Goal: Information Seeking & Learning: Learn about a topic

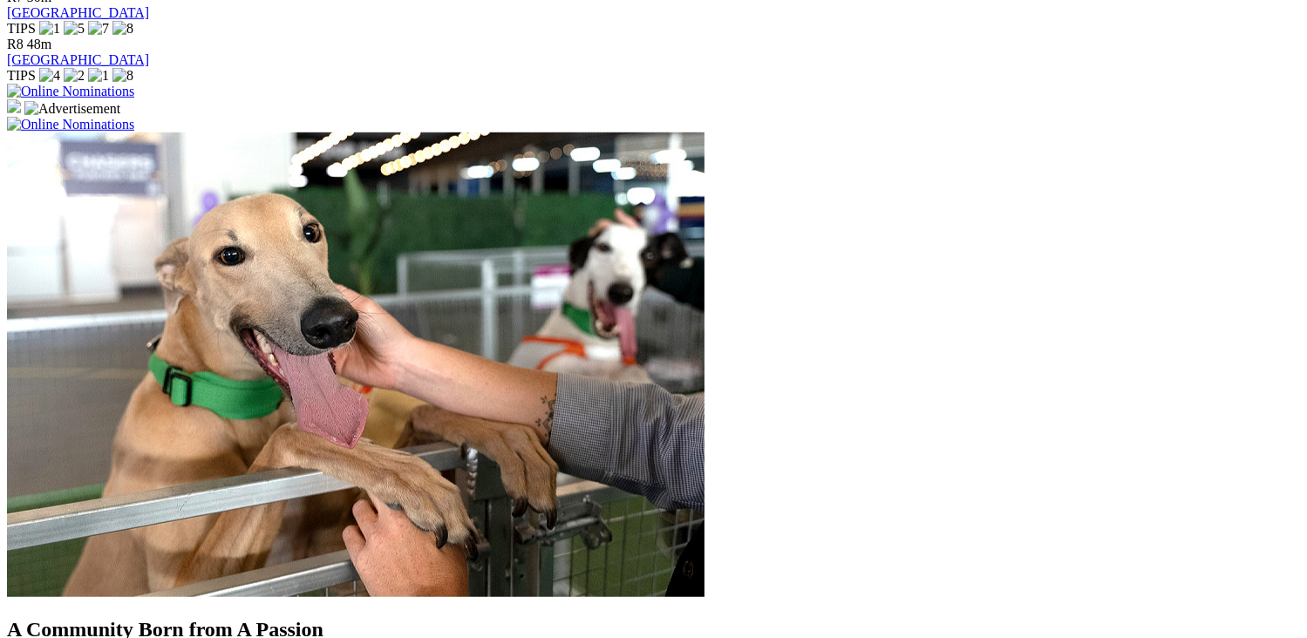
scroll to position [1482, 0]
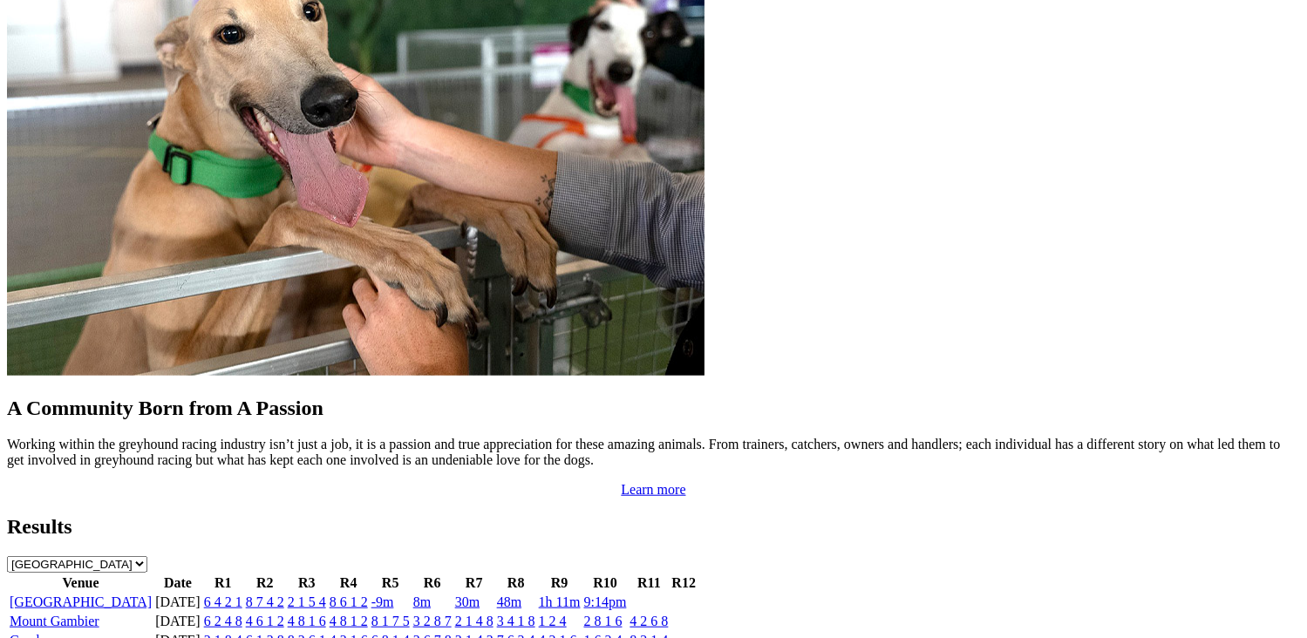
click at [284, 595] on link "8 7 4 2" at bounding box center [265, 602] width 38 height 15
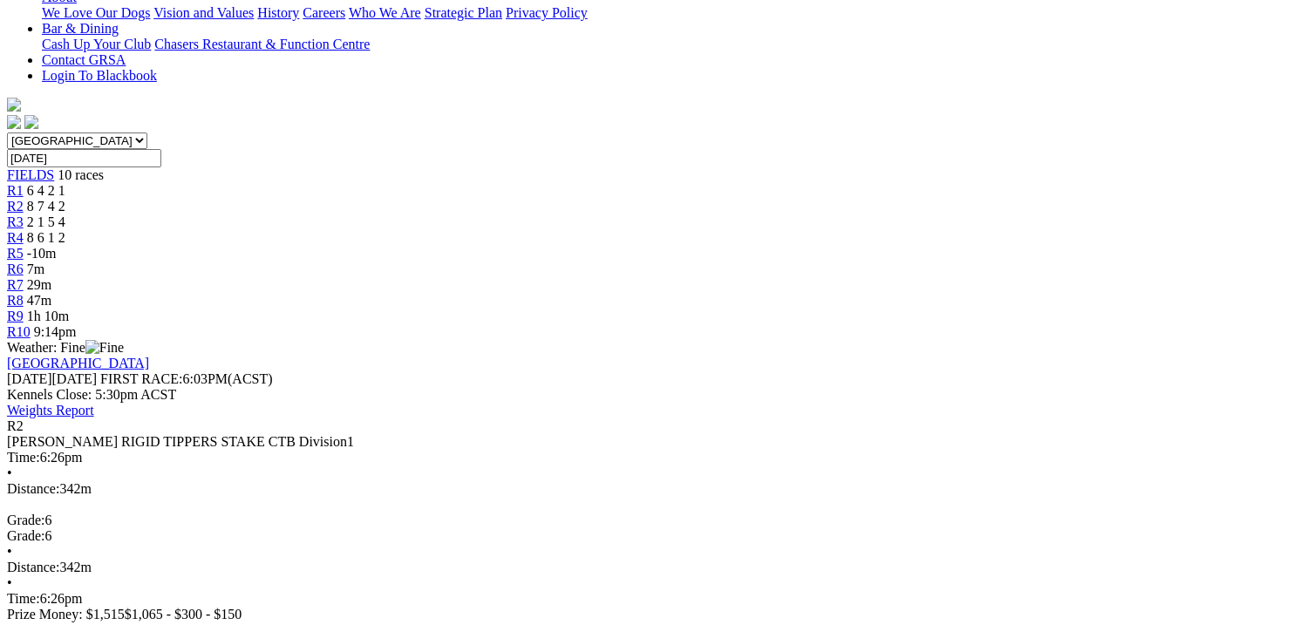
scroll to position [349, 0]
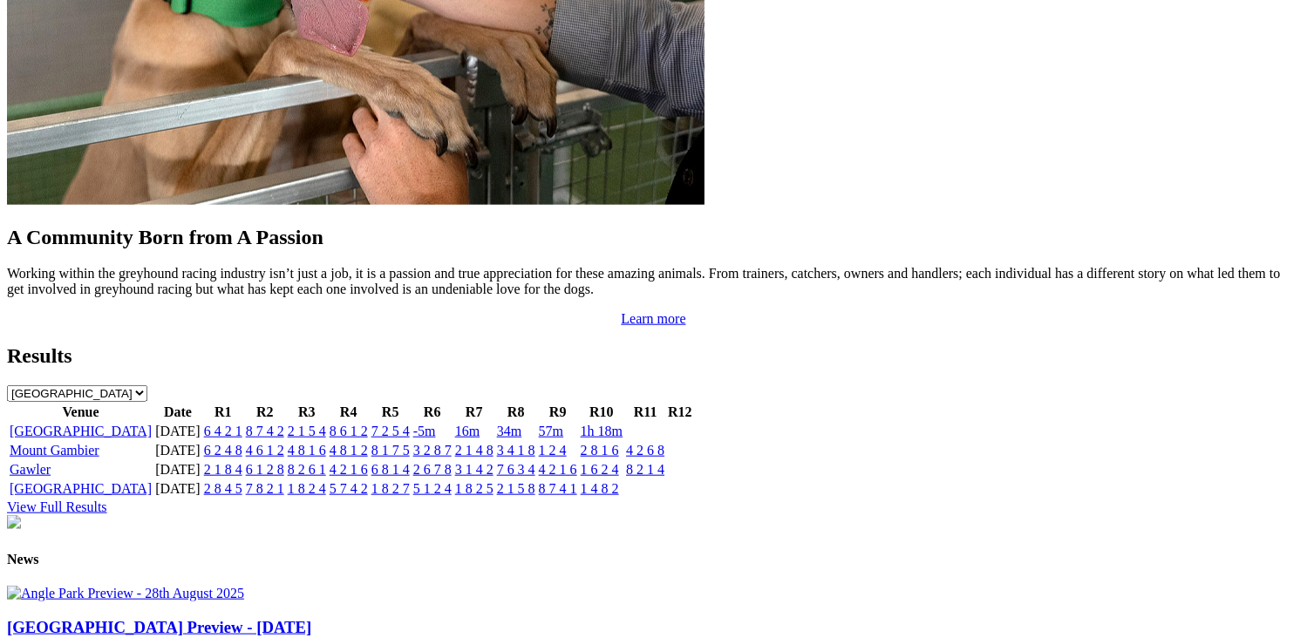
scroll to position [1657, 0]
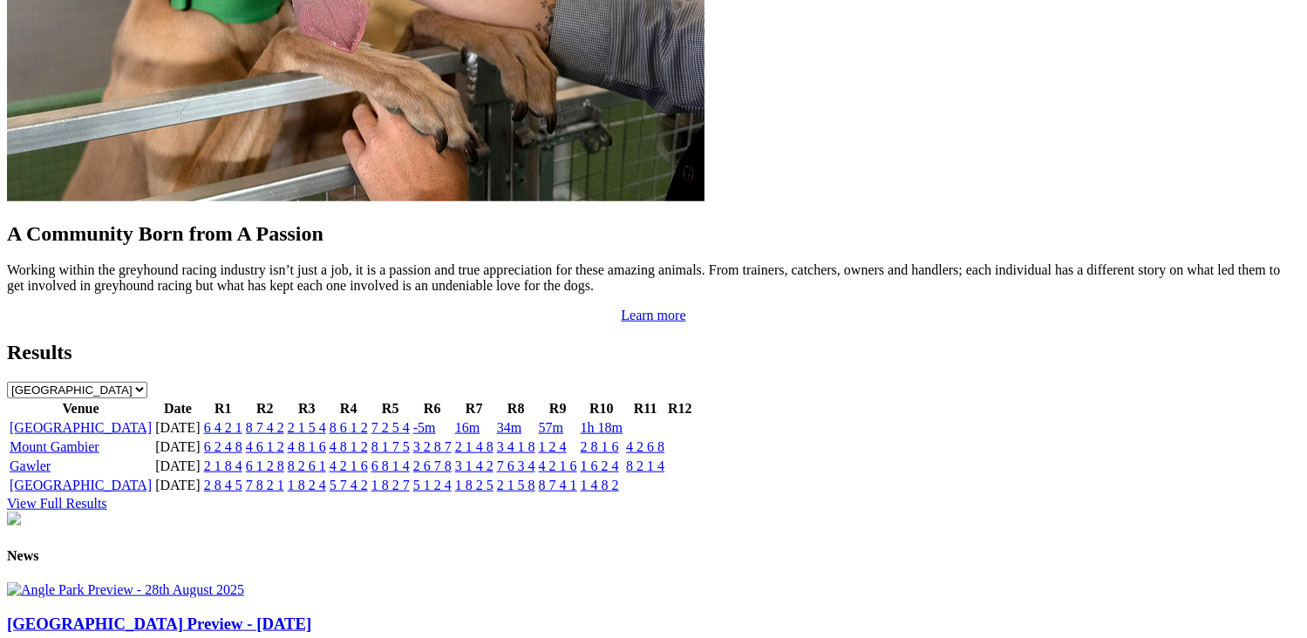
click at [147, 420] on link "[GEOGRAPHIC_DATA]" at bounding box center [81, 427] width 142 height 15
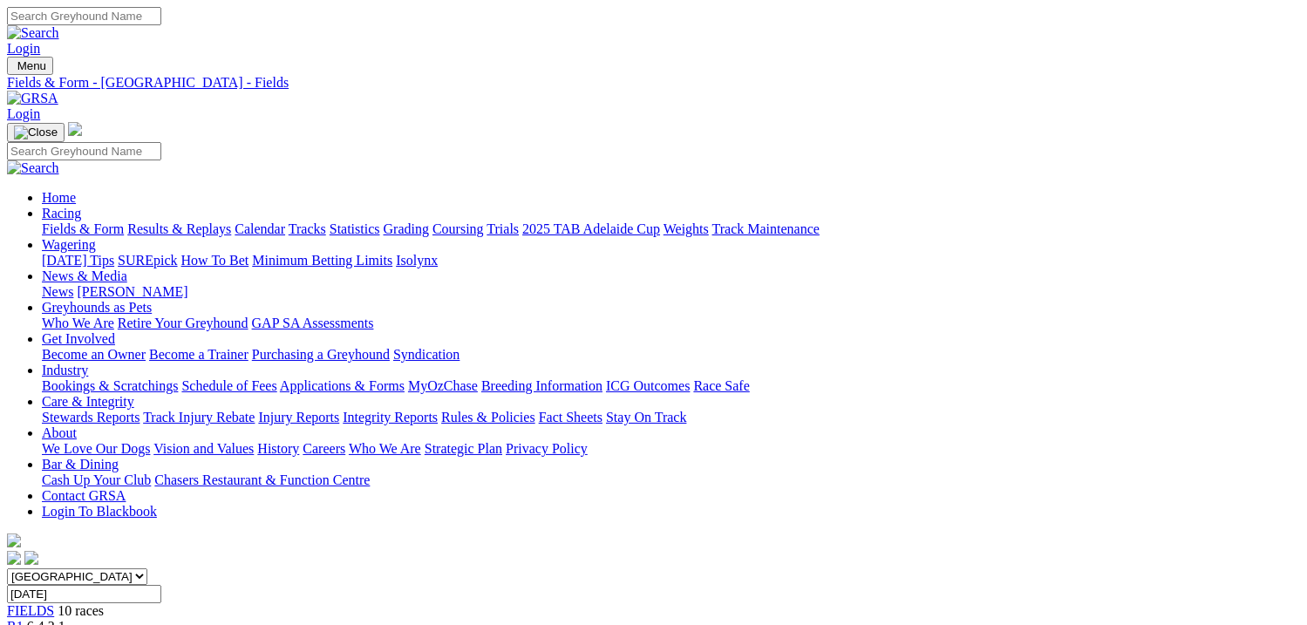
click at [181, 221] on link "Results & Replays" at bounding box center [179, 228] width 104 height 15
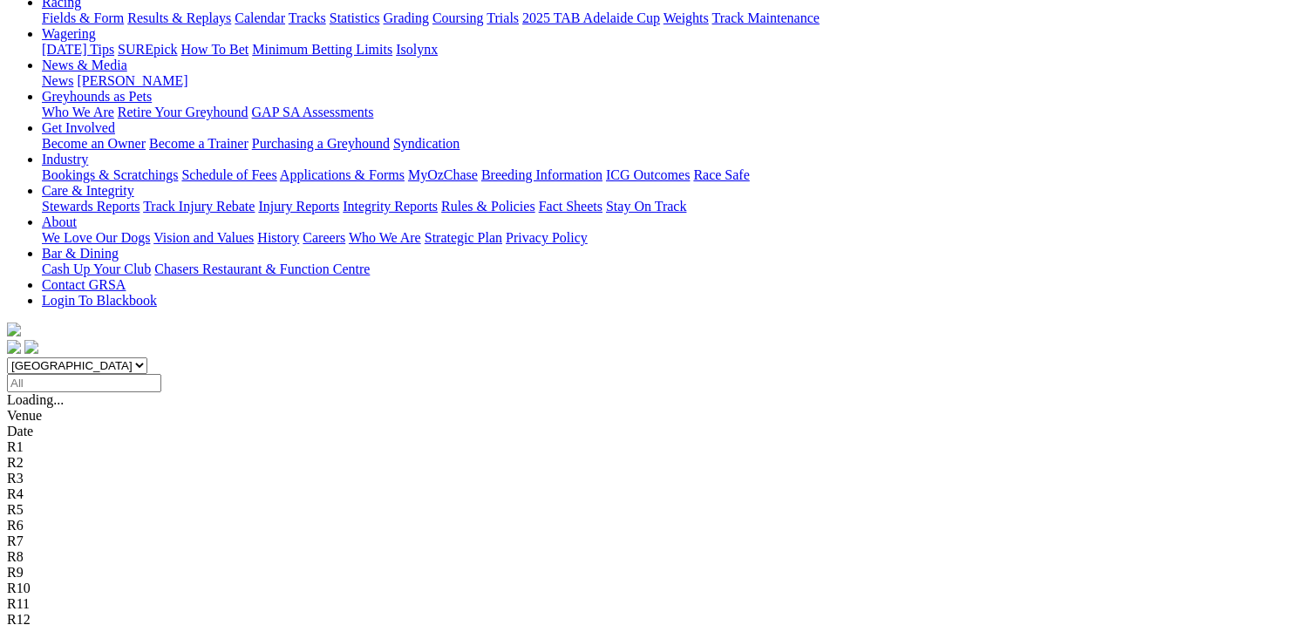
scroll to position [262, 0]
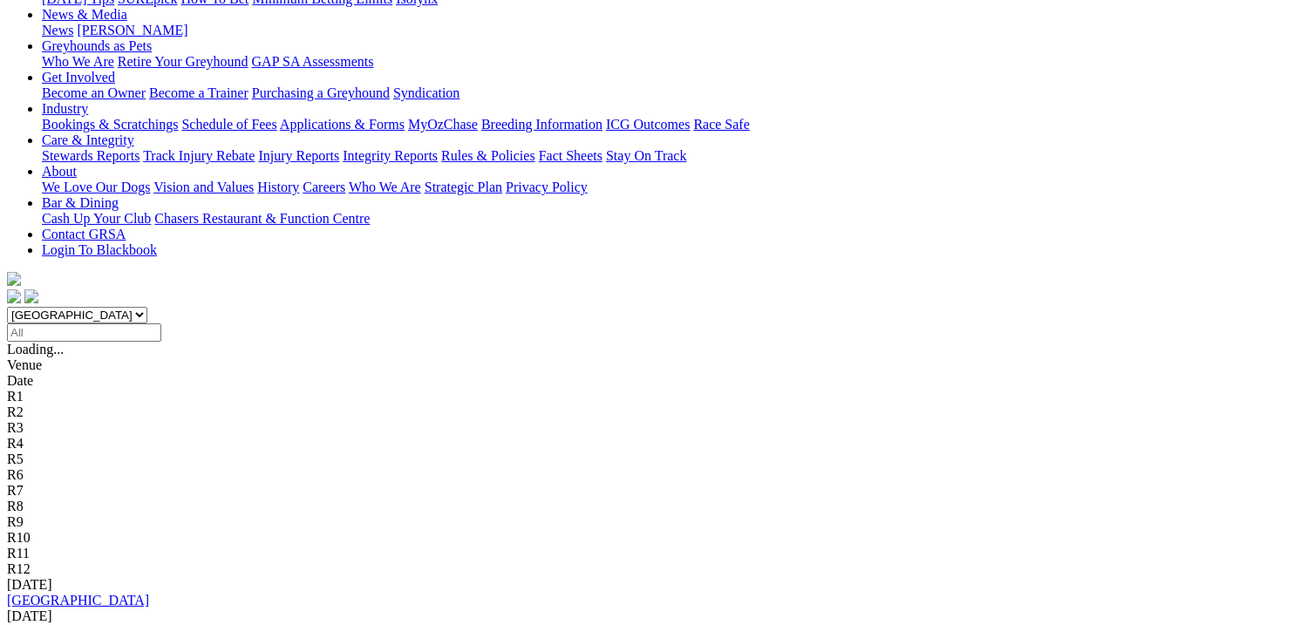
click at [149, 593] on link "[GEOGRAPHIC_DATA]" at bounding box center [78, 600] width 142 height 15
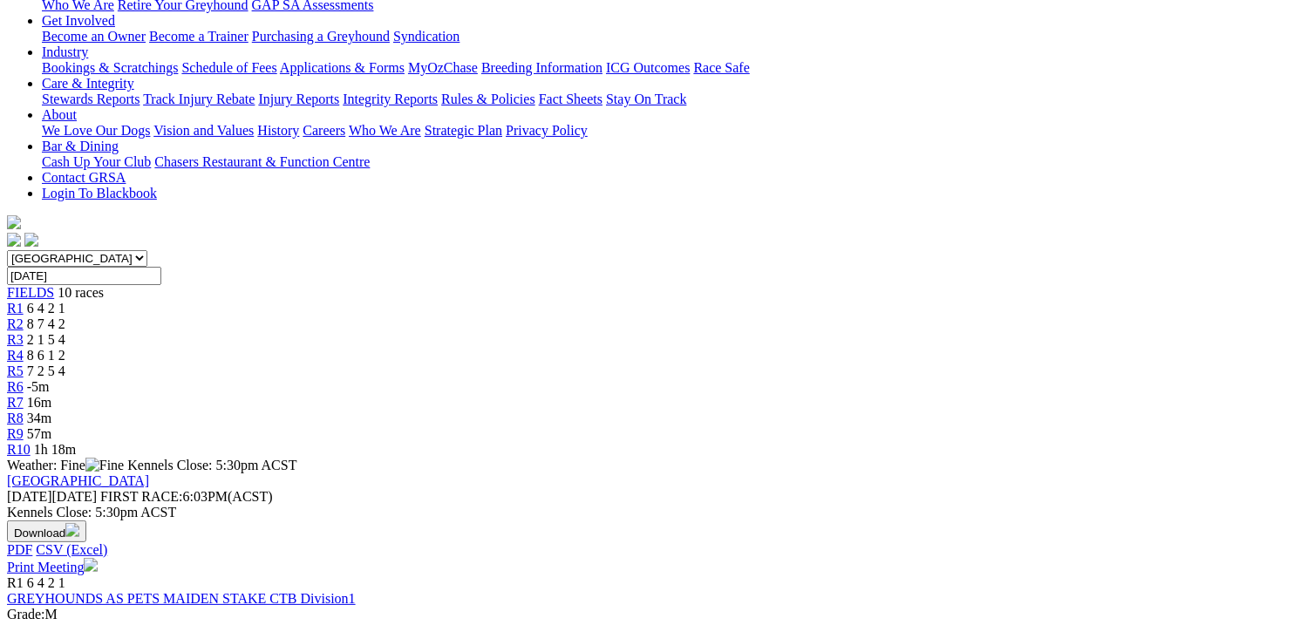
scroll to position [349, 0]
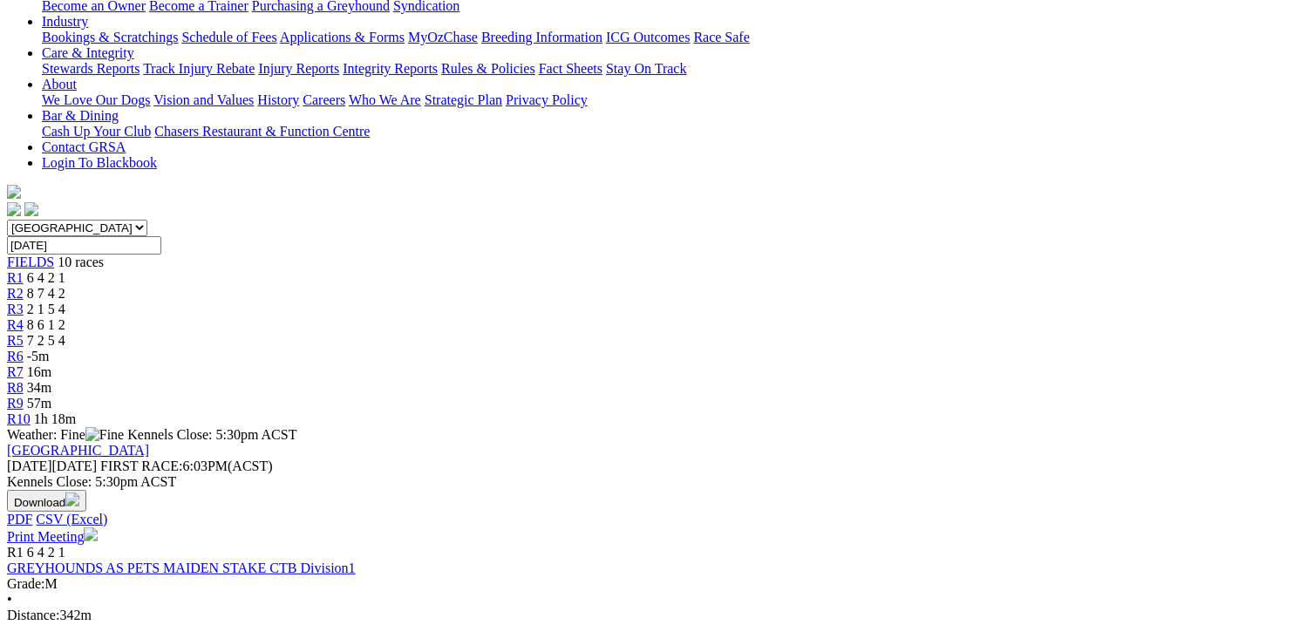
click at [97, 459] on span "Monday 01 Sep 2025" at bounding box center [52, 466] width 90 height 15
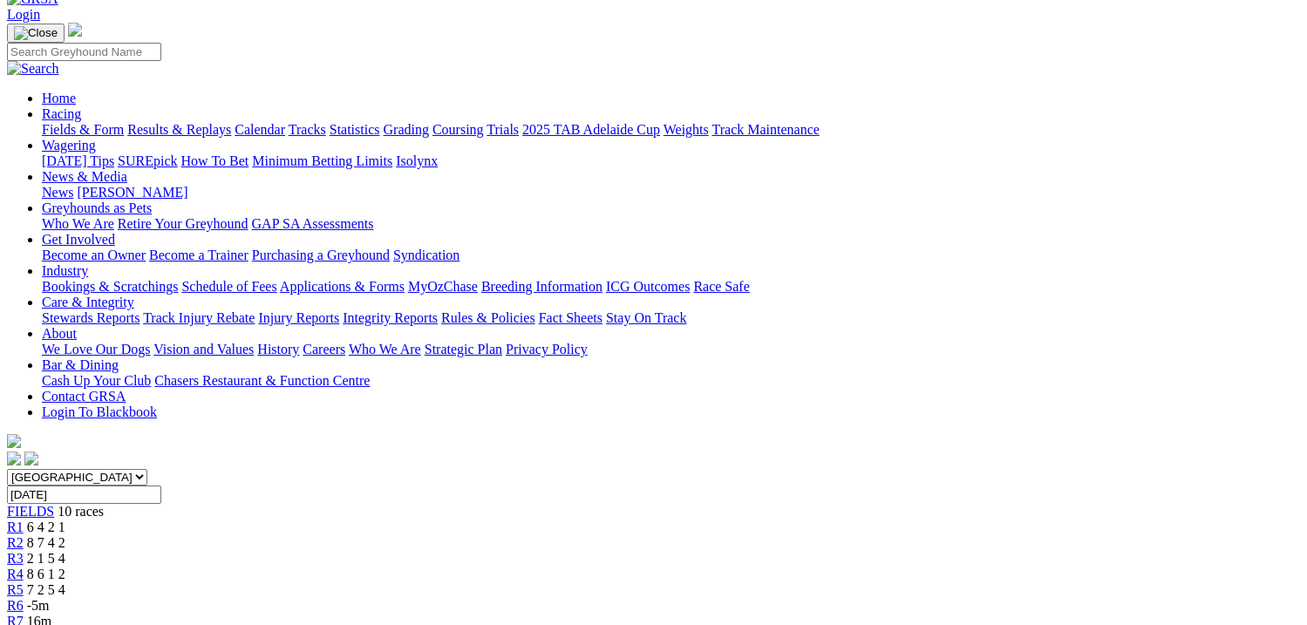
scroll to position [87, 0]
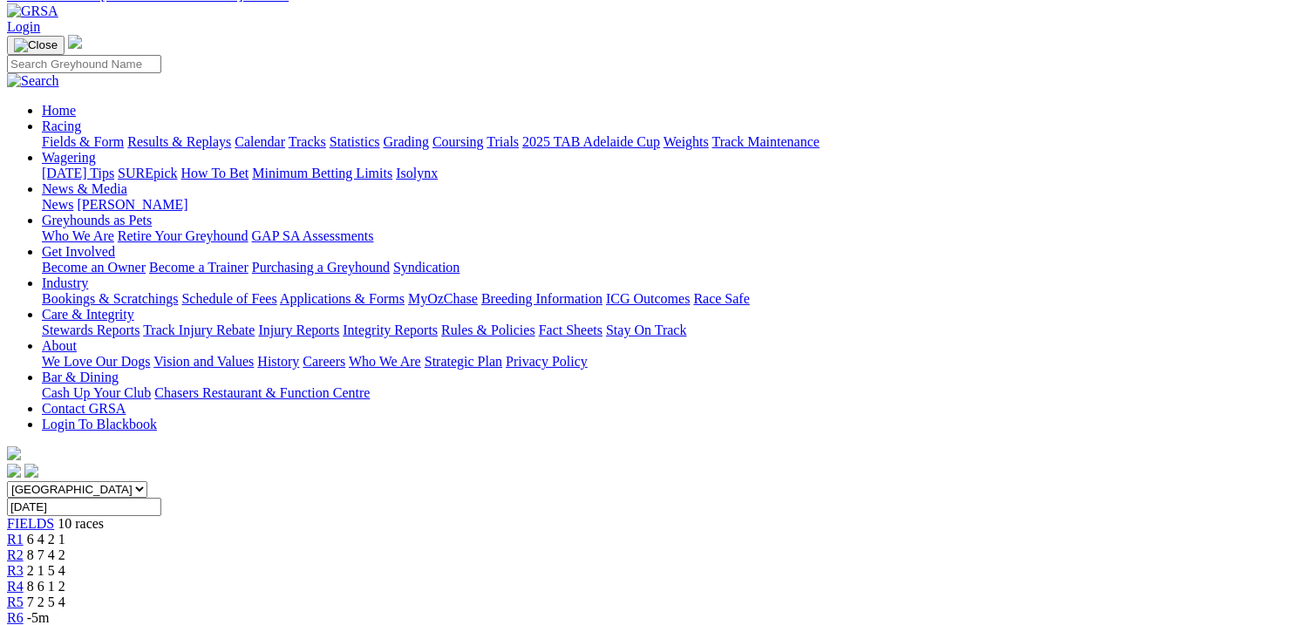
click at [24, 532] on link "R1" at bounding box center [15, 539] width 17 height 15
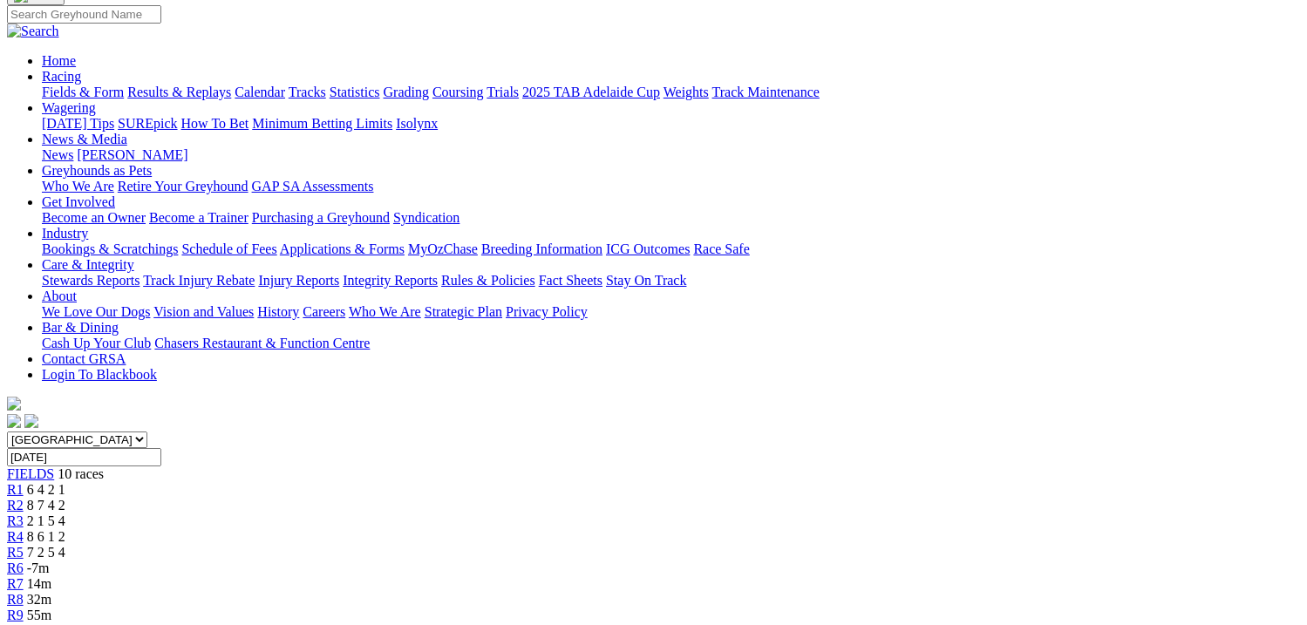
scroll to position [87, 0]
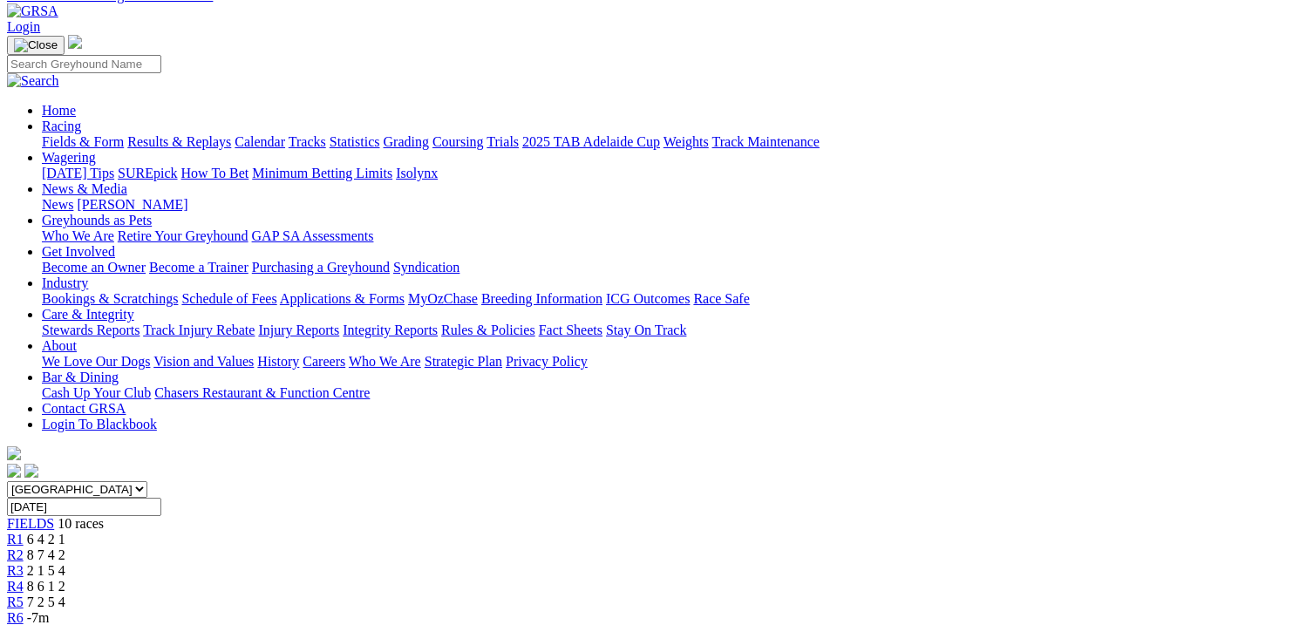
click at [24, 548] on span "R2" at bounding box center [15, 555] width 17 height 15
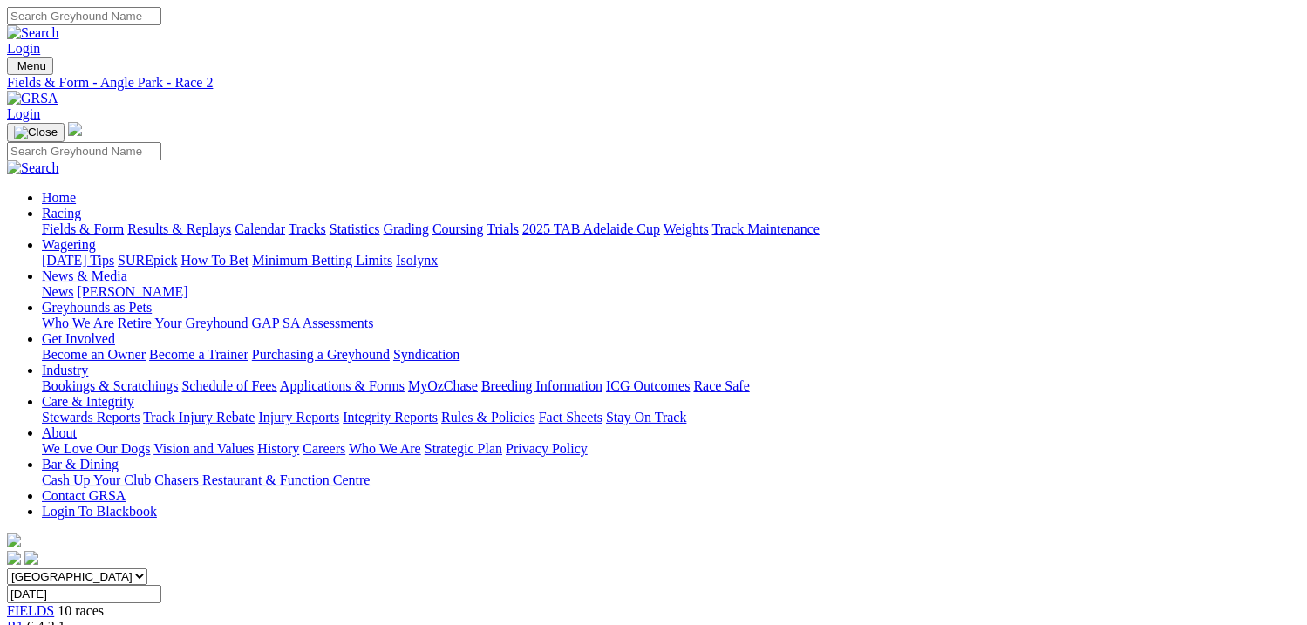
scroll to position [87, 0]
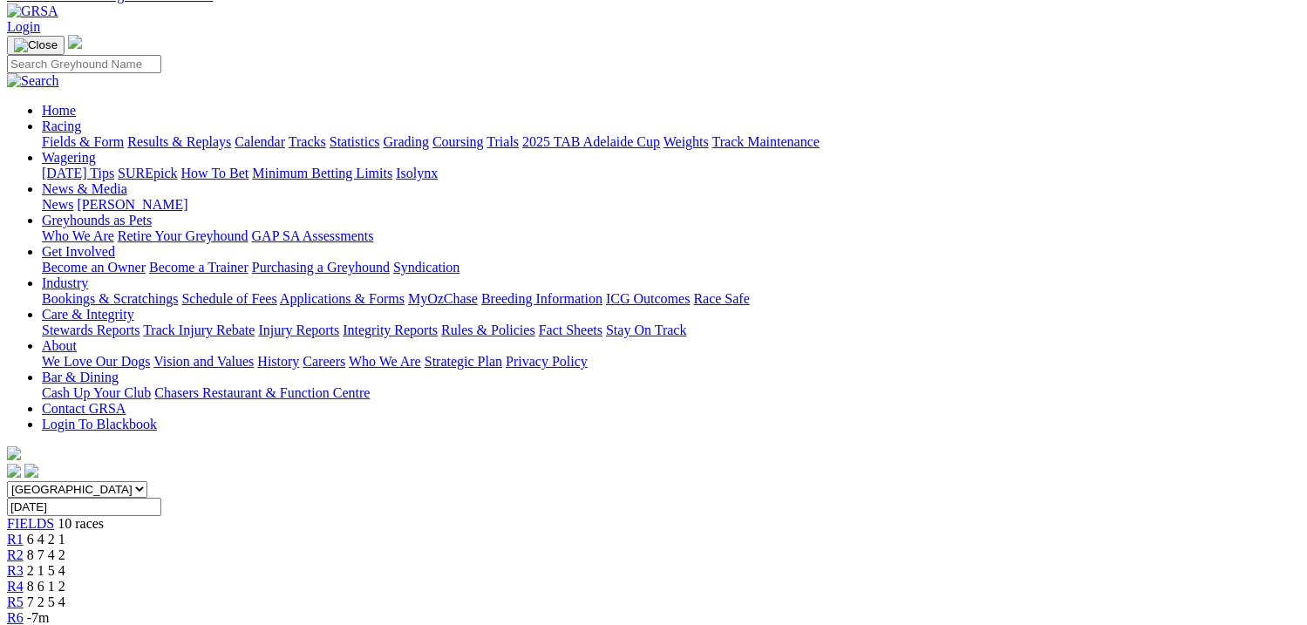
click at [24, 532] on span "R1" at bounding box center [15, 539] width 17 height 15
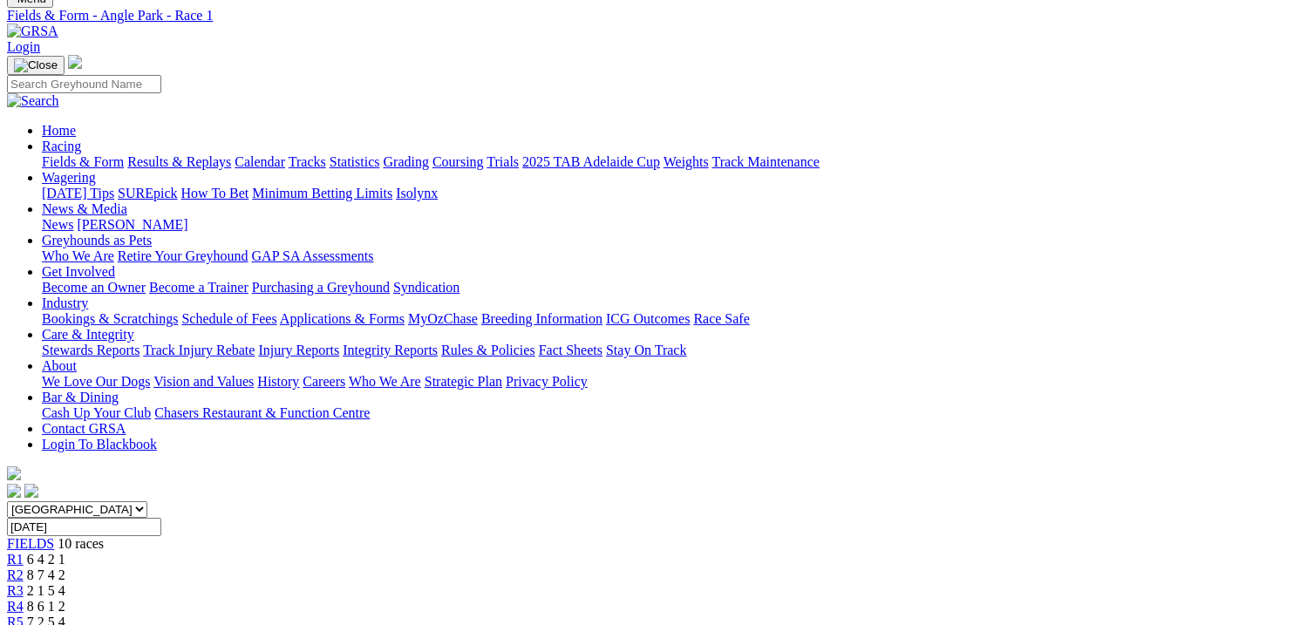
scroll to position [174, 0]
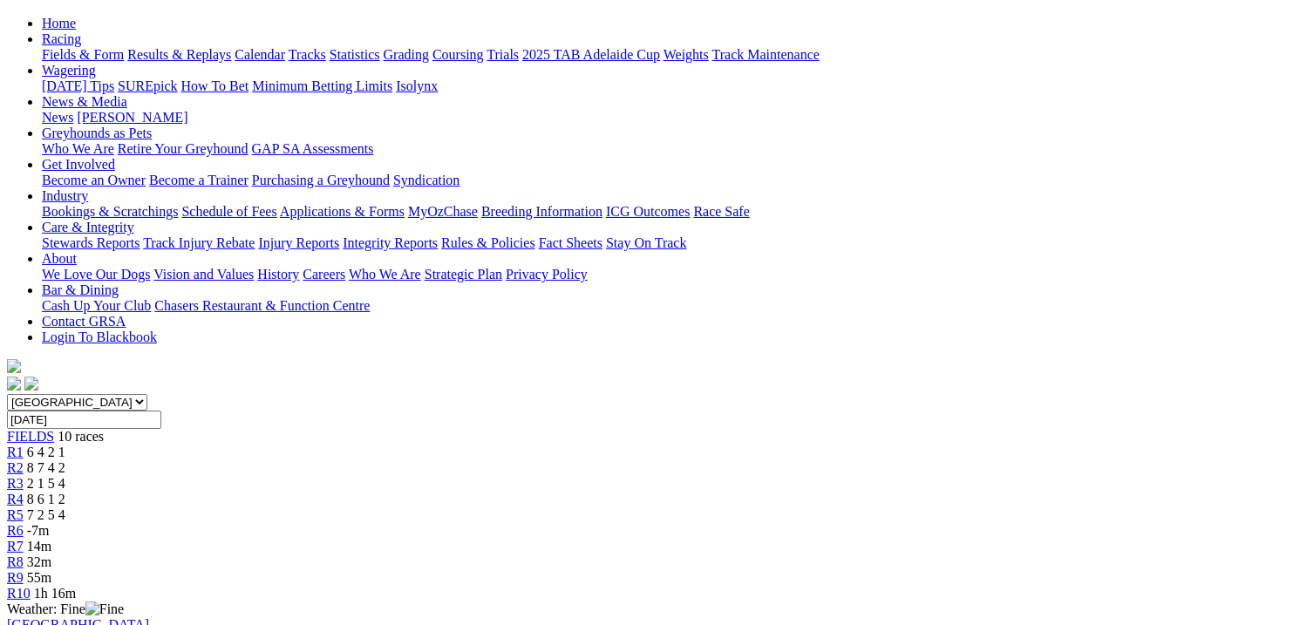
click at [24, 476] on span "R3" at bounding box center [15, 483] width 17 height 15
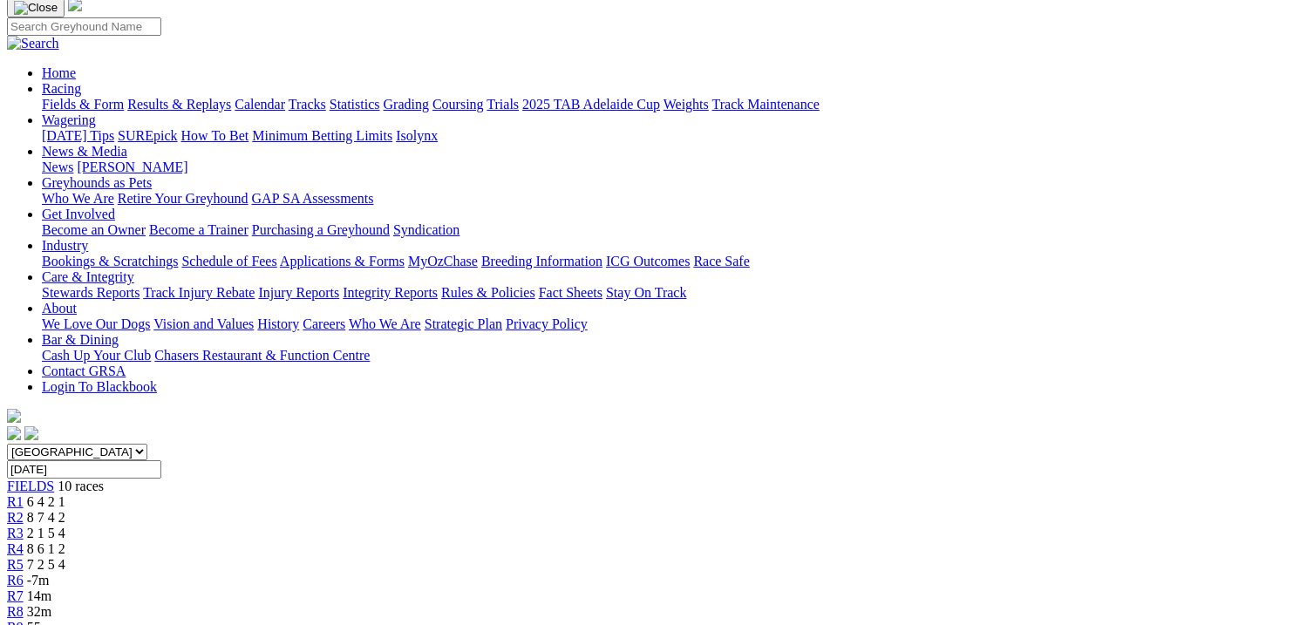
scroll to position [87, 0]
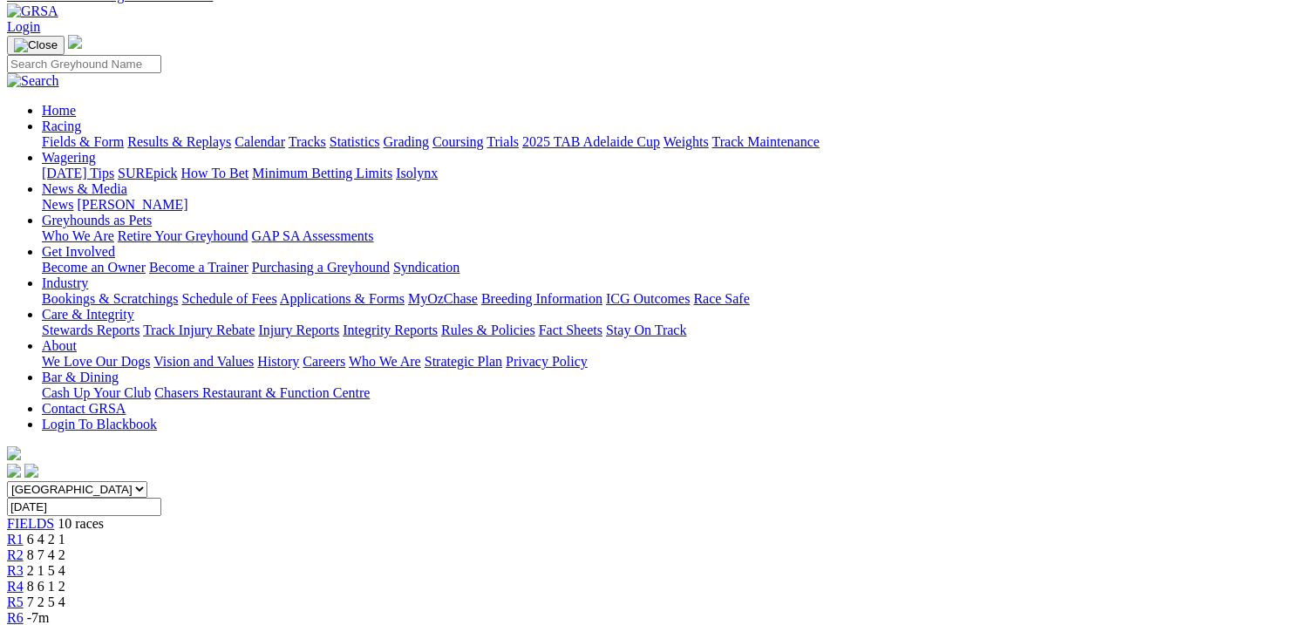
click at [24, 595] on span "R5" at bounding box center [15, 602] width 17 height 15
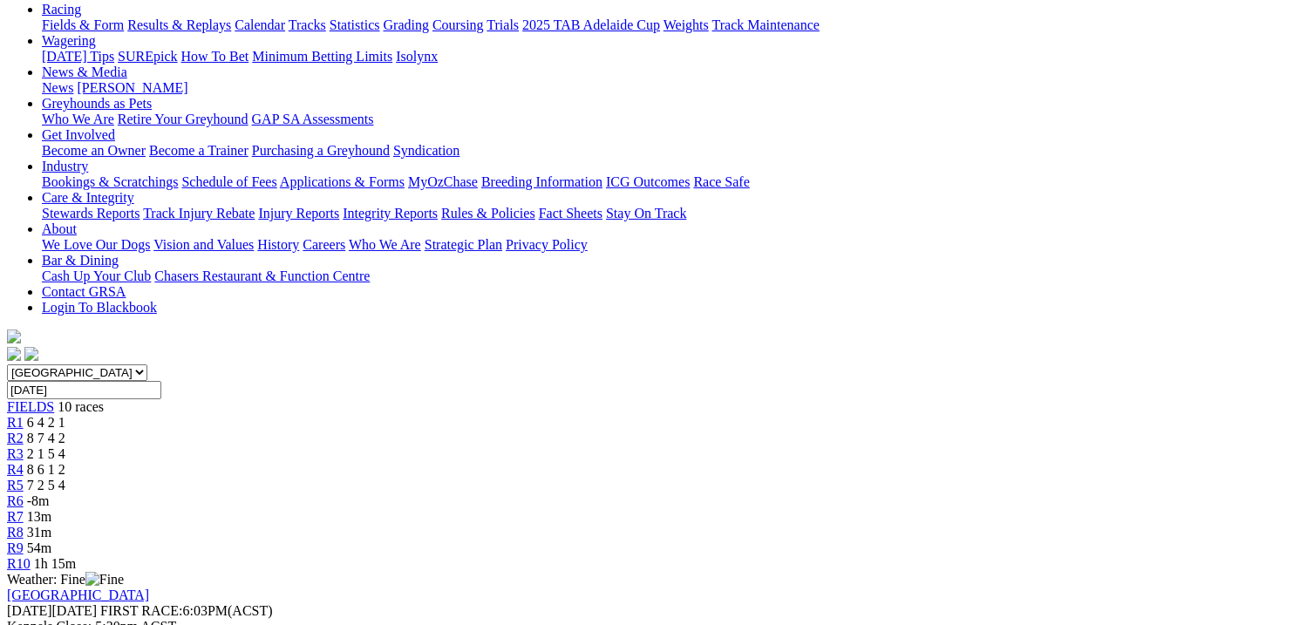
scroll to position [174, 0]
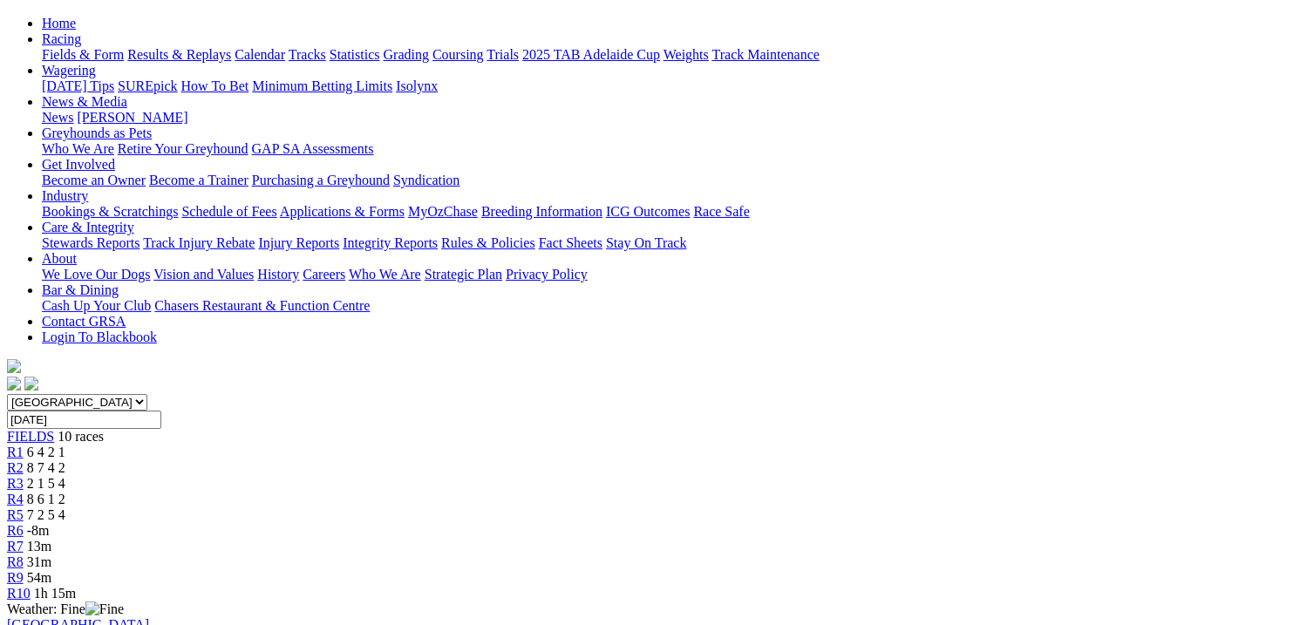
click at [24, 523] on span "R6" at bounding box center [15, 530] width 17 height 15
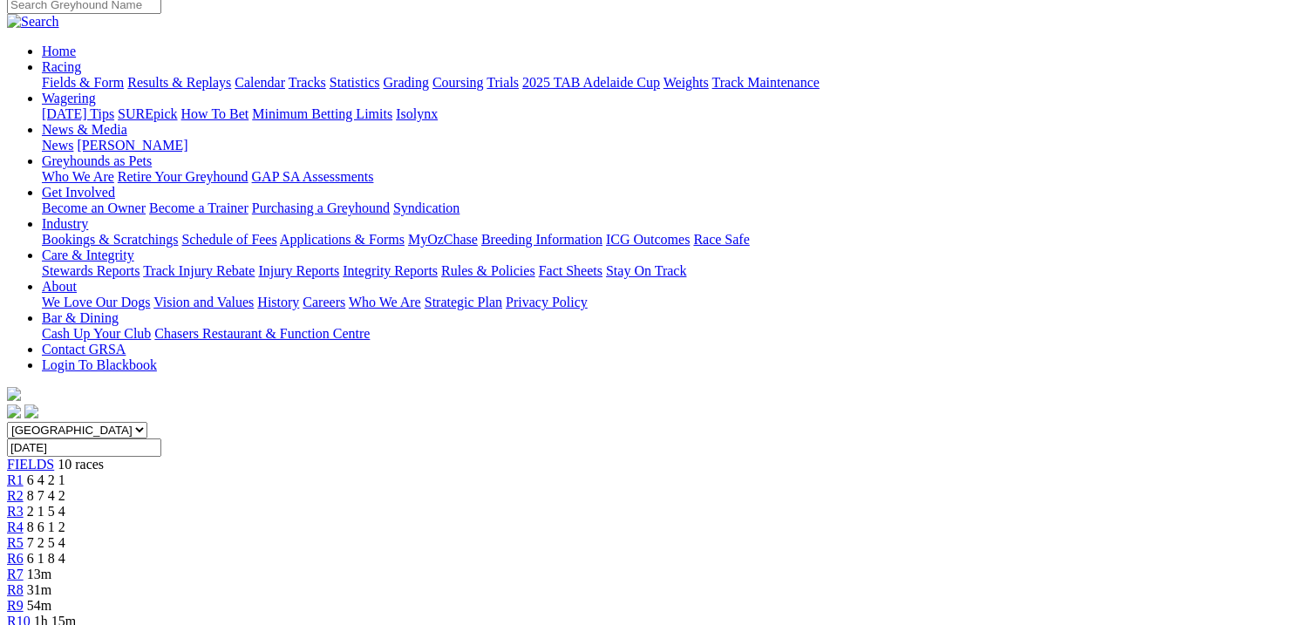
scroll to position [262, 0]
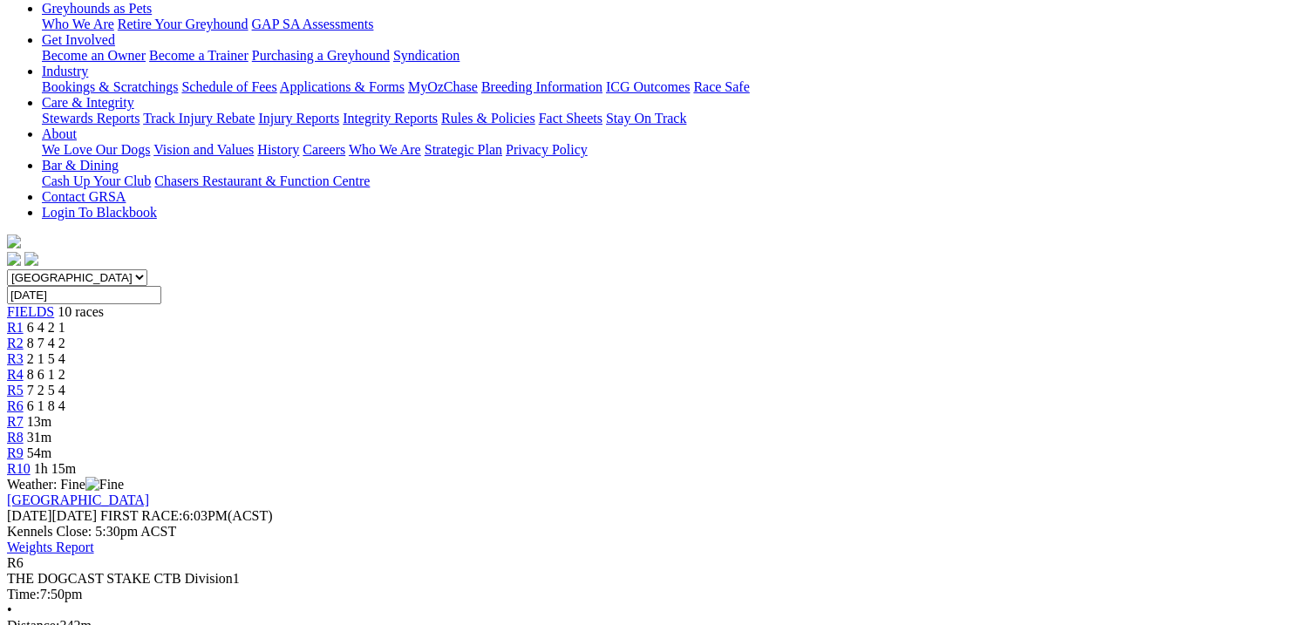
scroll to position [0, 0]
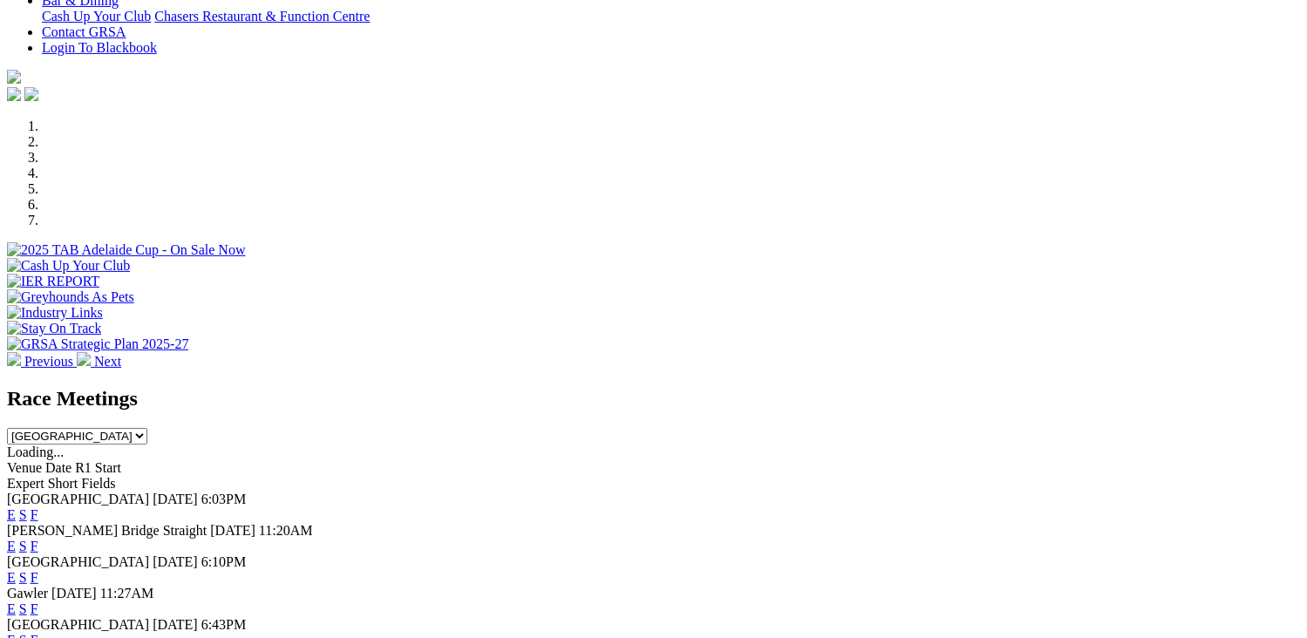
scroll to position [436, 0]
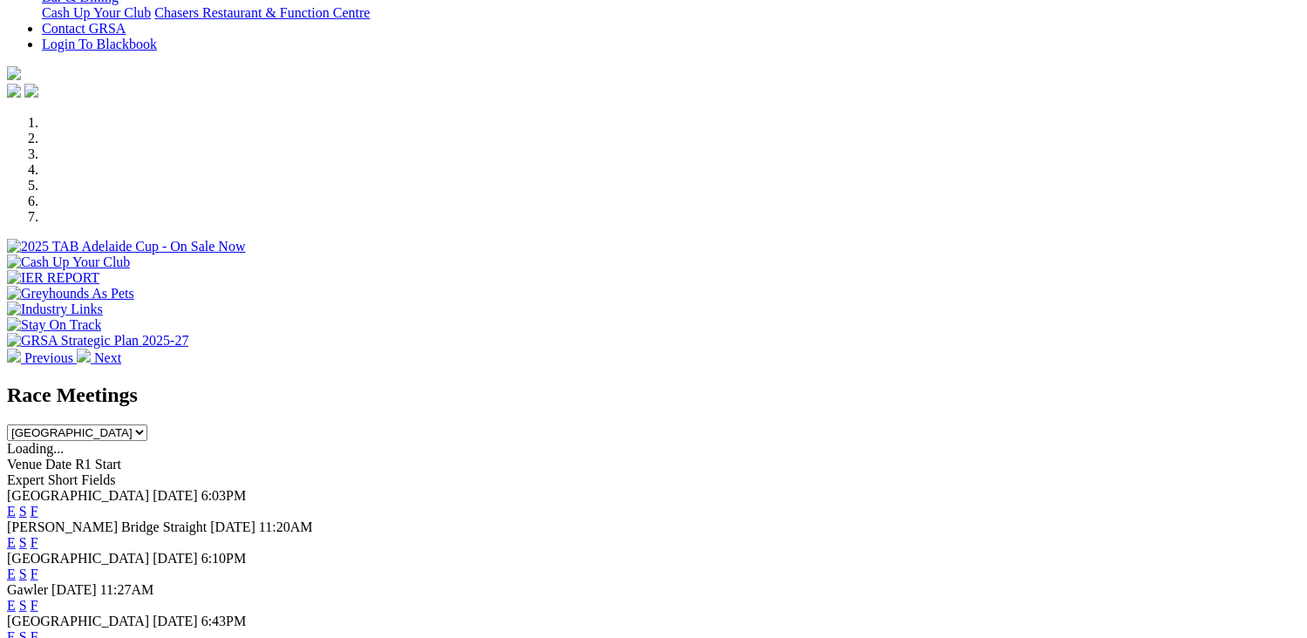
click at [119, 488] on span "[GEOGRAPHIC_DATA]" at bounding box center [78, 495] width 142 height 15
click at [38, 535] on link "F" at bounding box center [35, 542] width 8 height 15
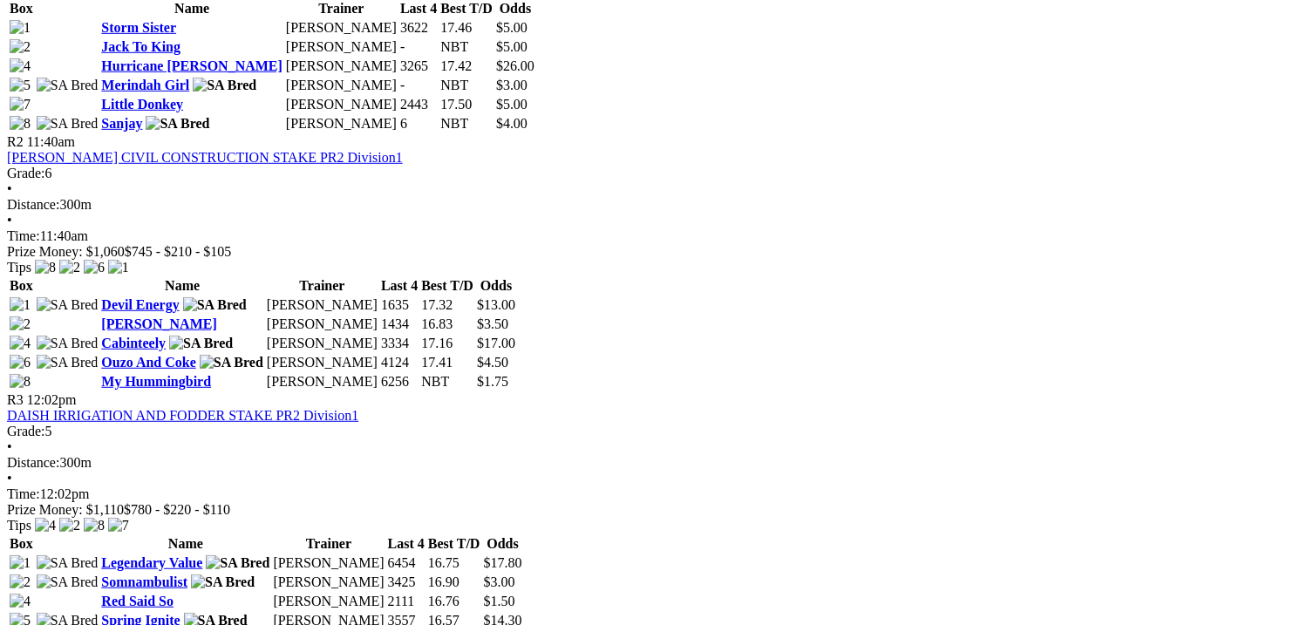
scroll to position [1046, 0]
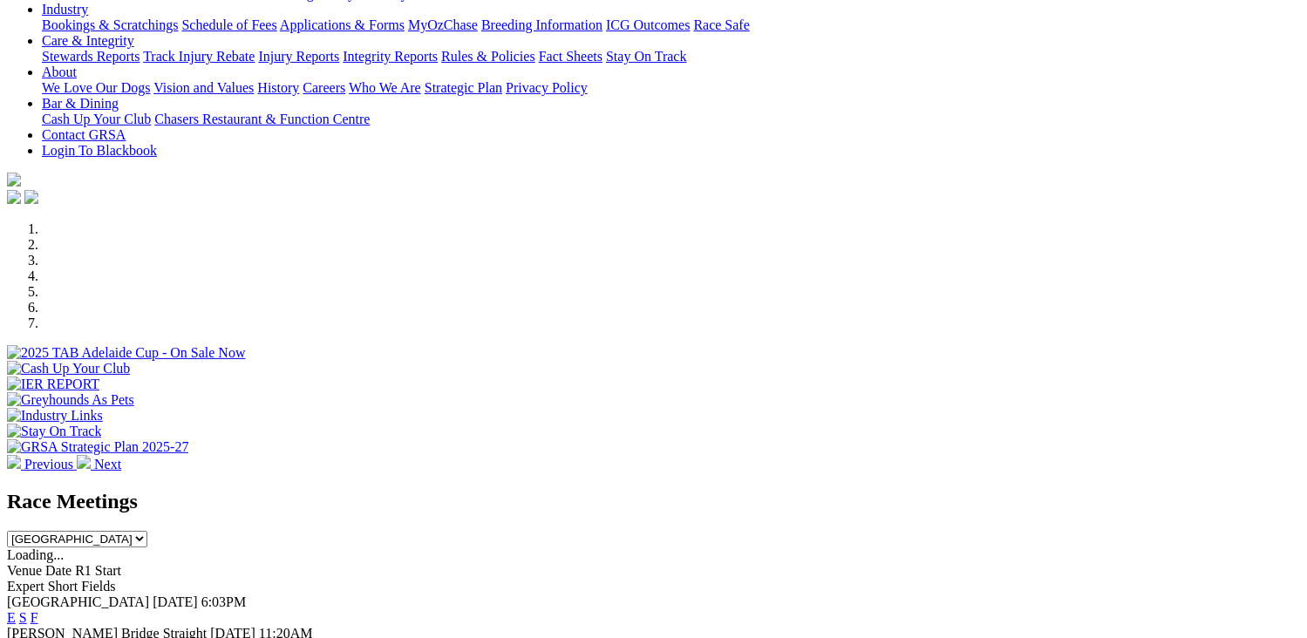
scroll to position [436, 0]
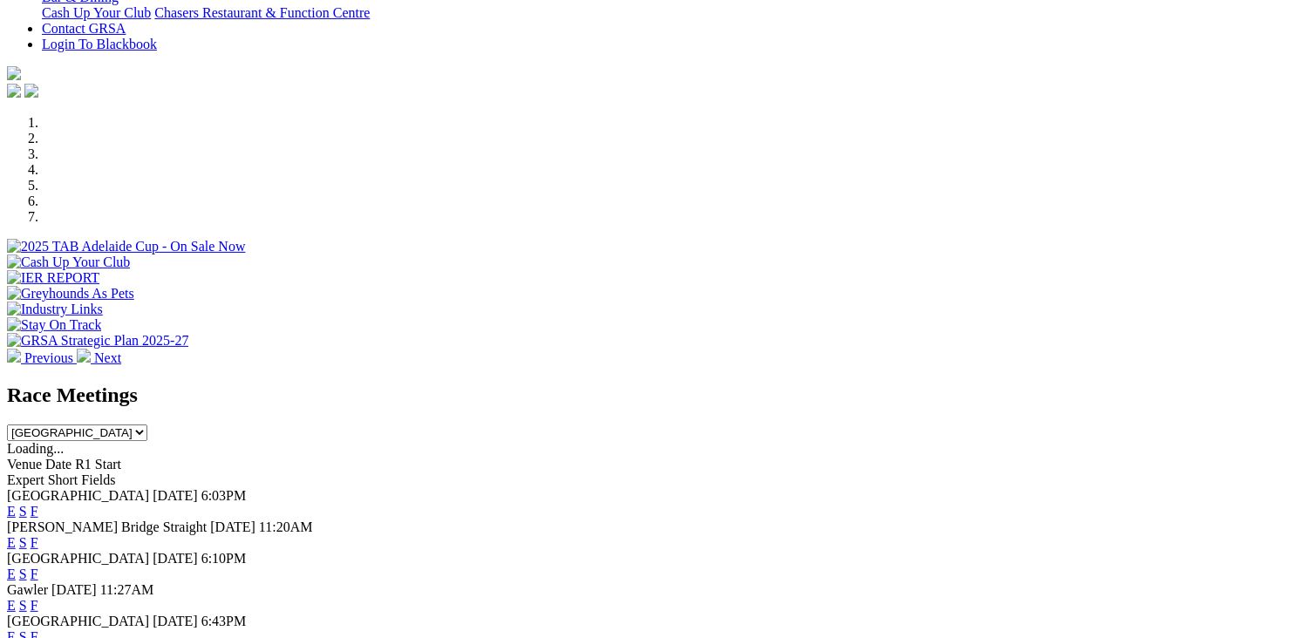
click at [38, 567] on link "F" at bounding box center [35, 574] width 8 height 15
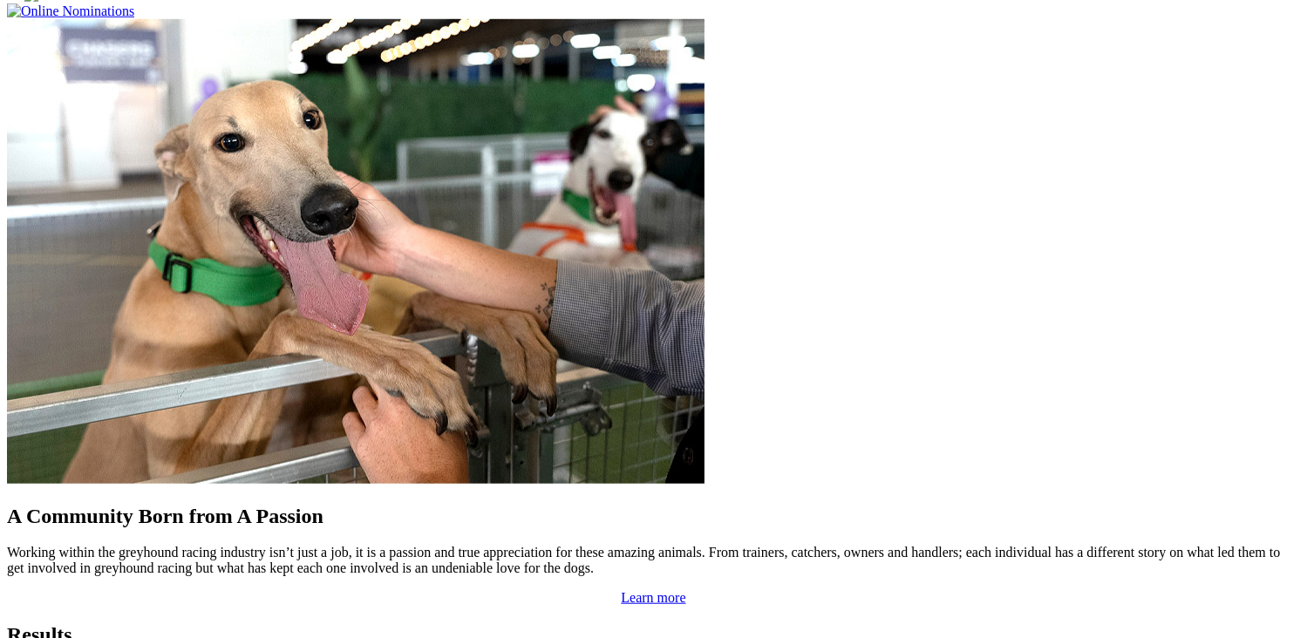
scroll to position [1482, 0]
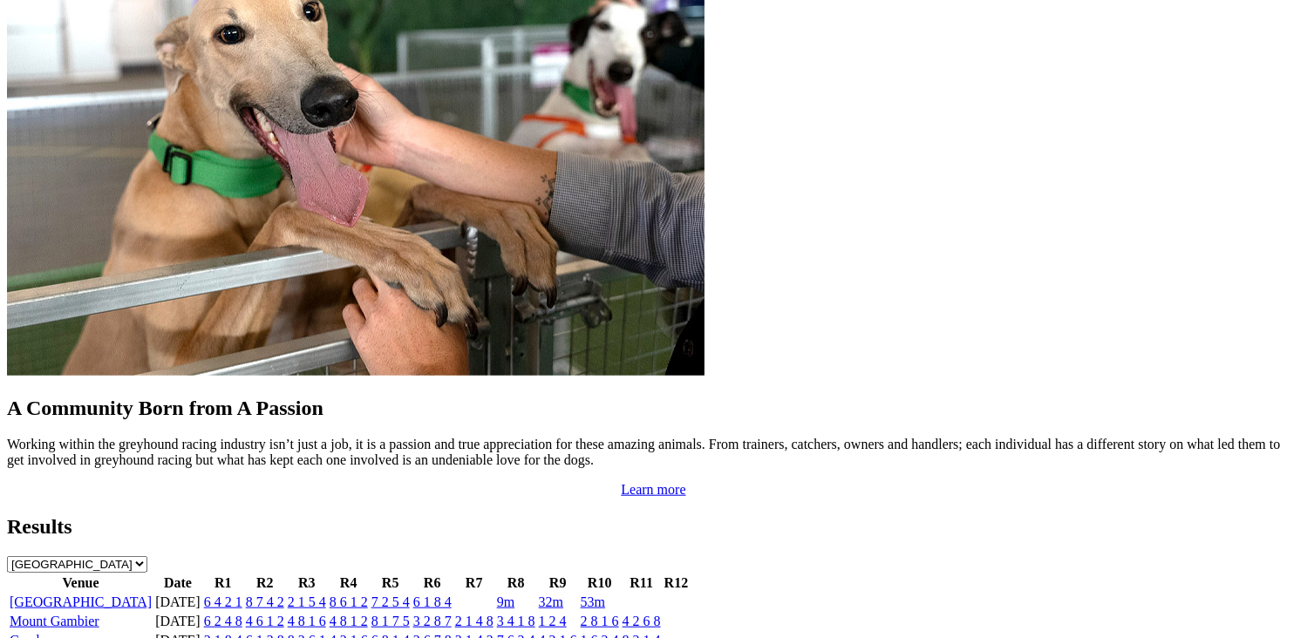
click at [563, 595] on link "32m" at bounding box center [551, 602] width 24 height 15
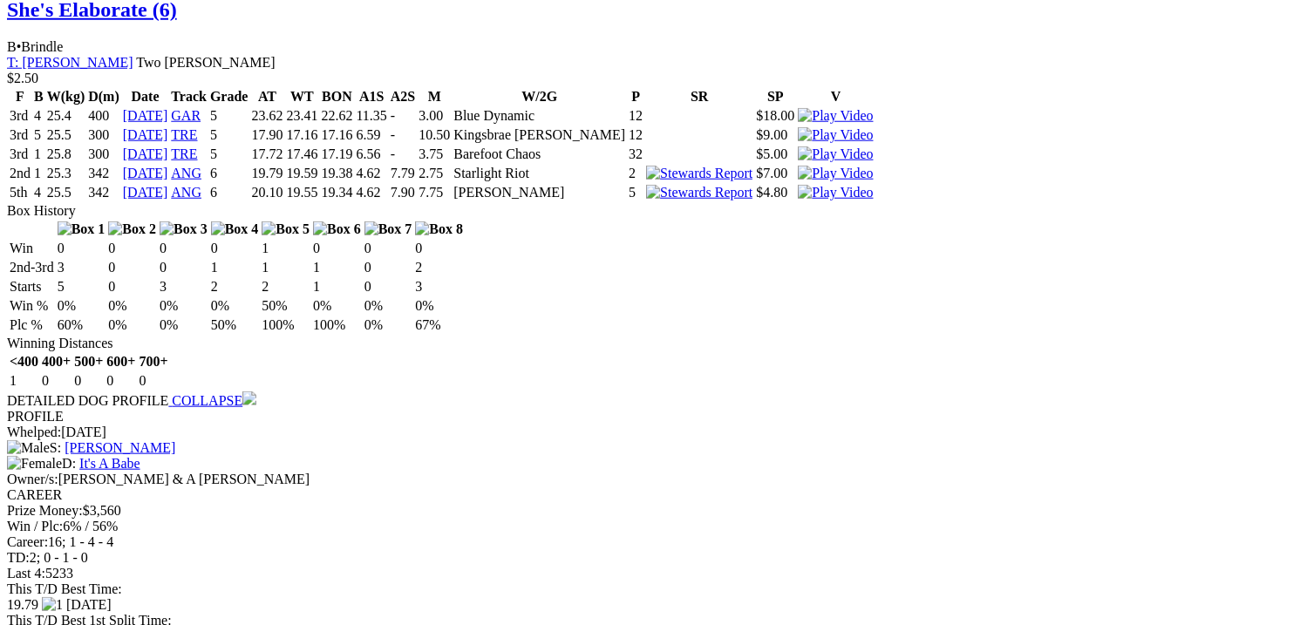
scroll to position [1657, 0]
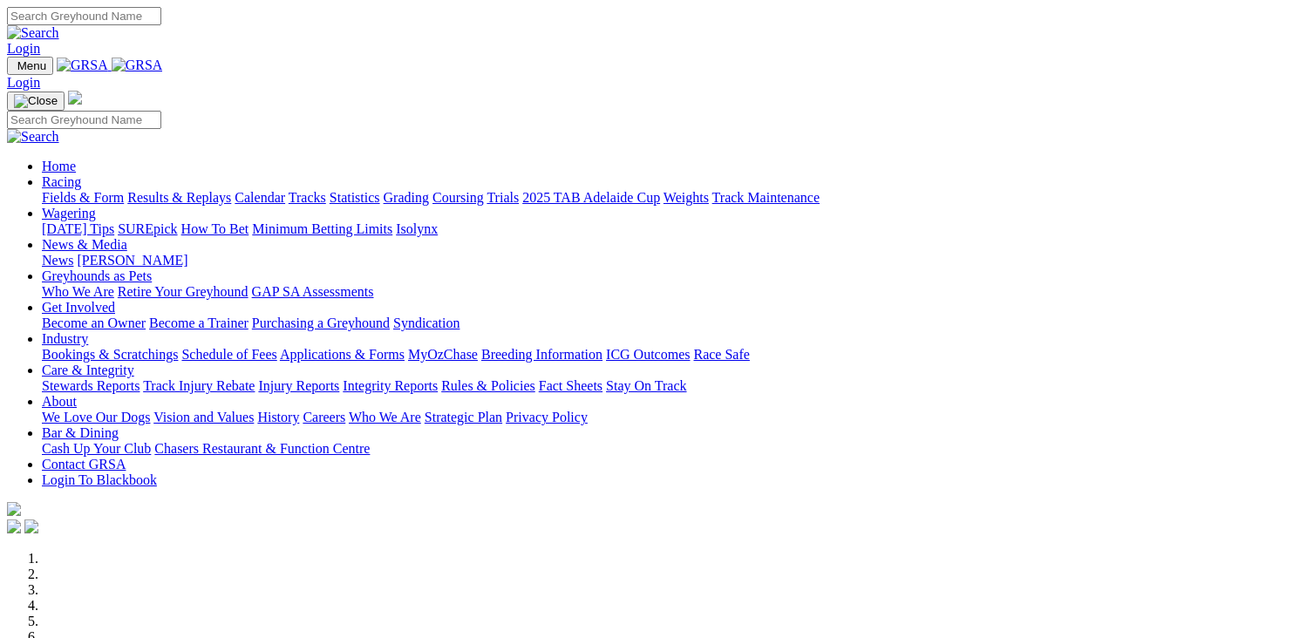
scroll to position [523, 0]
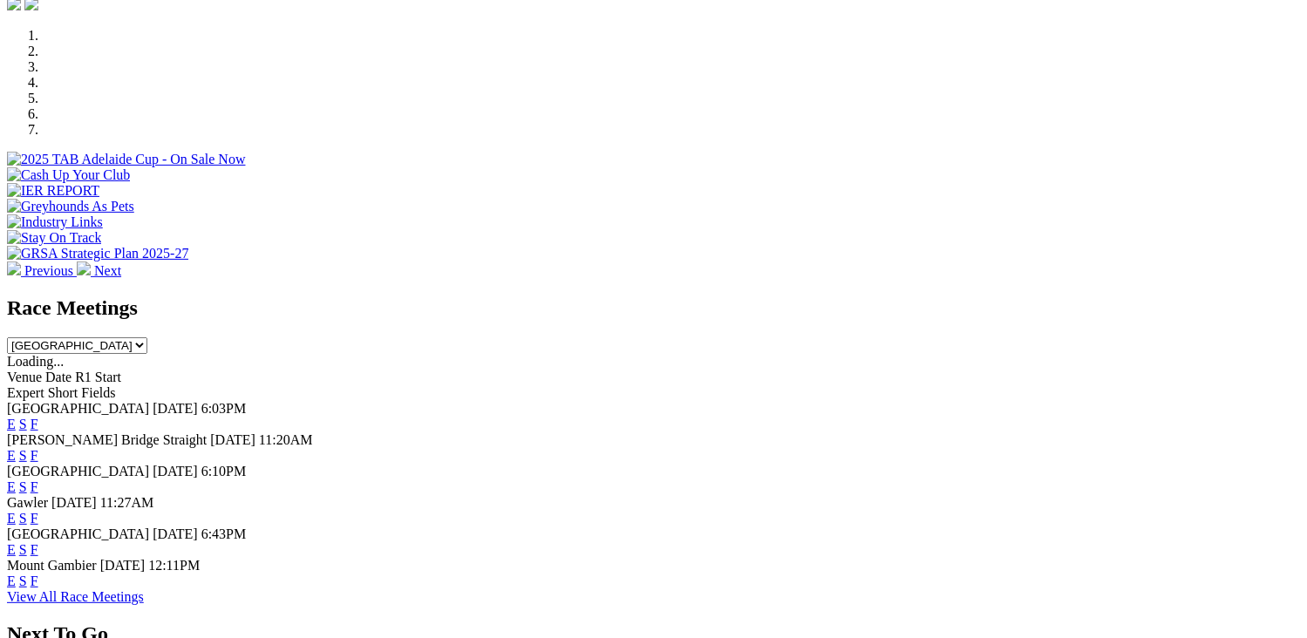
click at [38, 417] on link "F" at bounding box center [35, 424] width 8 height 15
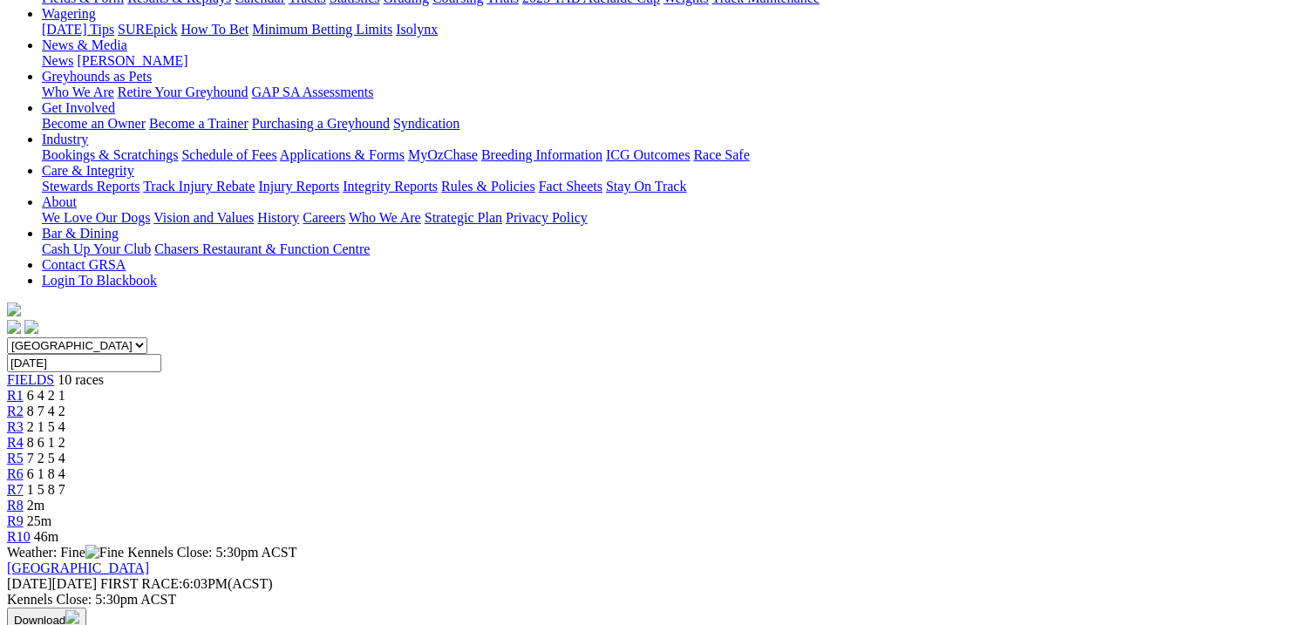
scroll to position [262, 0]
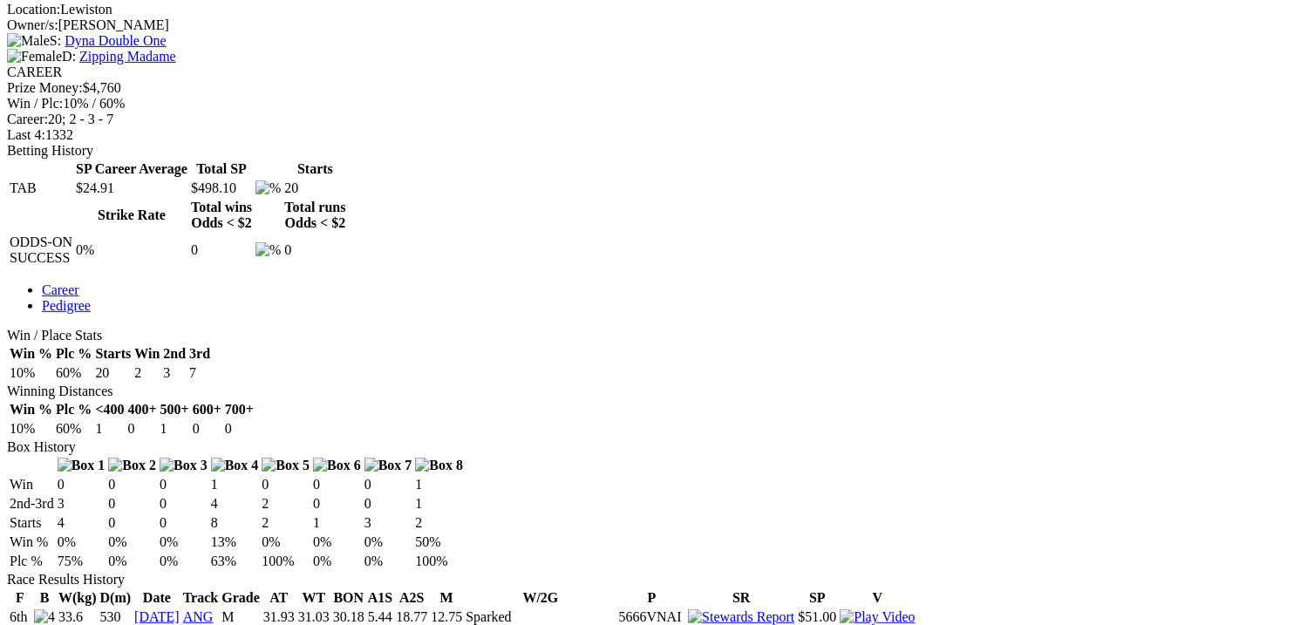
scroll to position [785, 0]
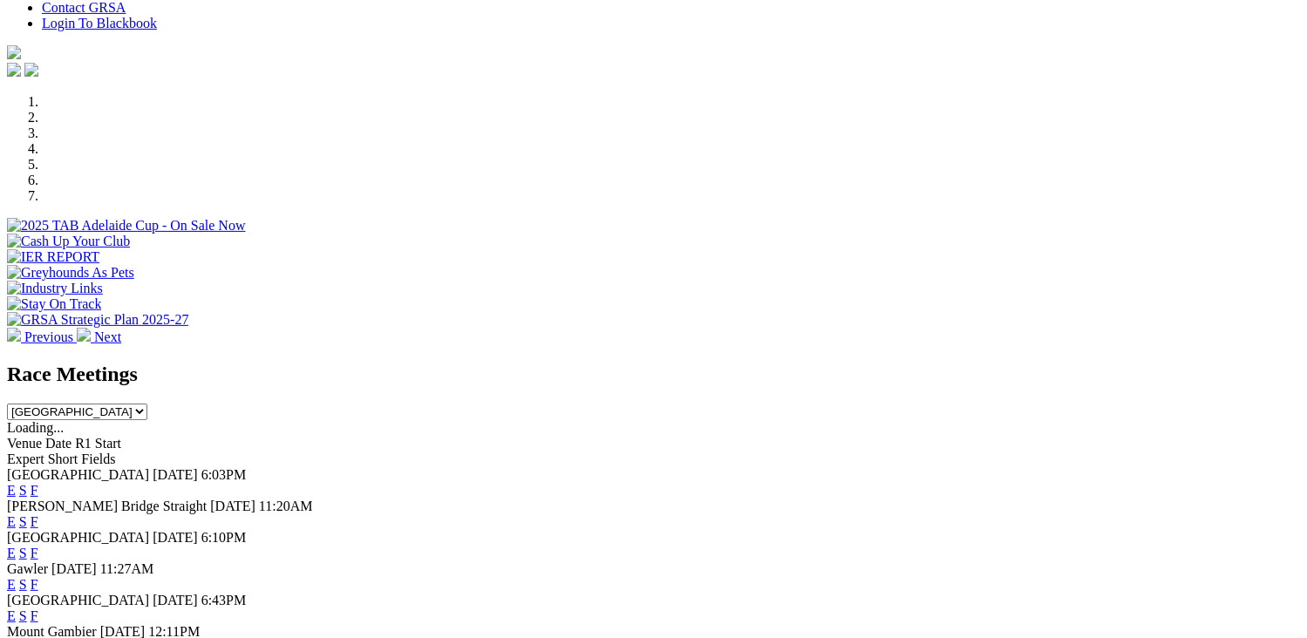
scroll to position [436, 0]
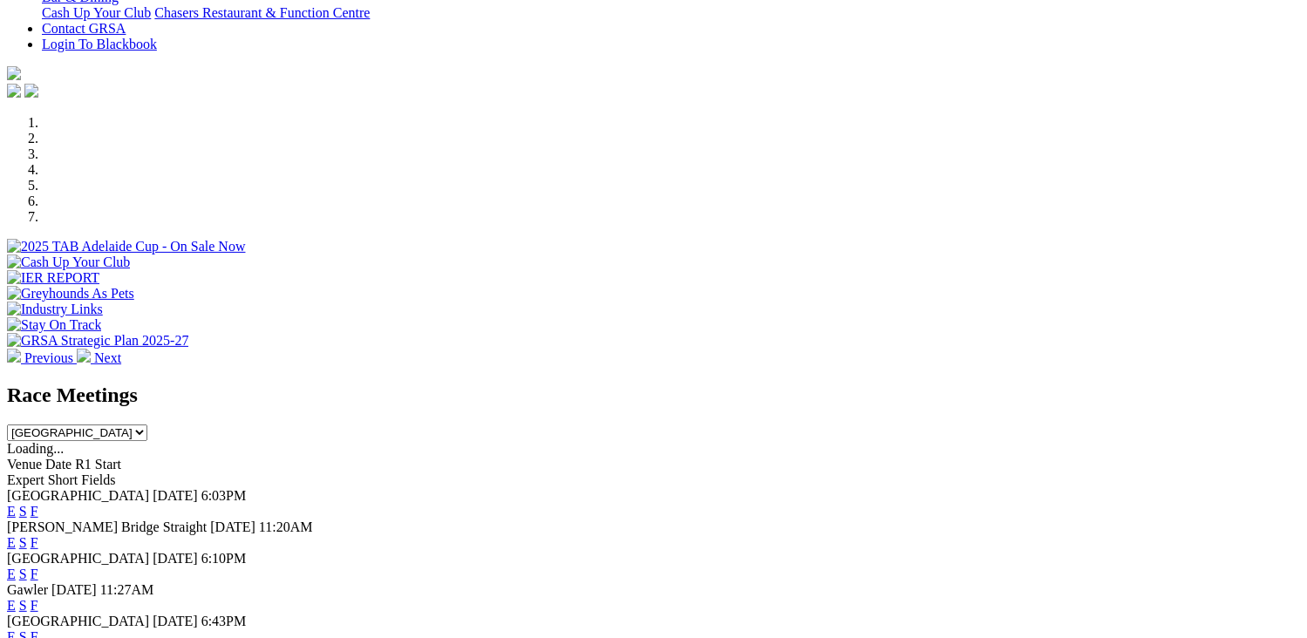
click at [38, 504] on link "F" at bounding box center [35, 511] width 8 height 15
